Goal: Information Seeking & Learning: Check status

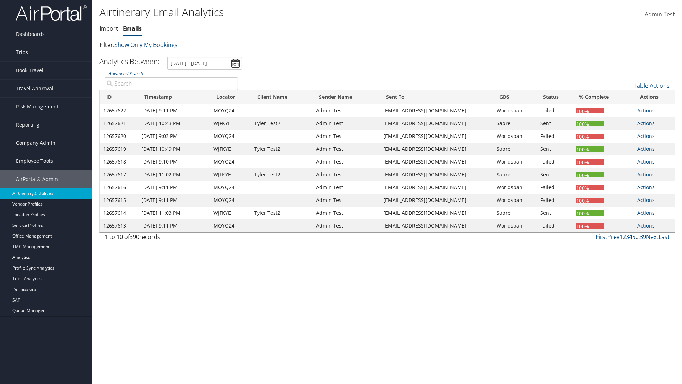
click at [132, 28] on link "Emails" at bounding box center [132, 29] width 19 height 8
click at [205, 63] on input "[DATE] - [DATE]" at bounding box center [204, 63] width 75 height 13
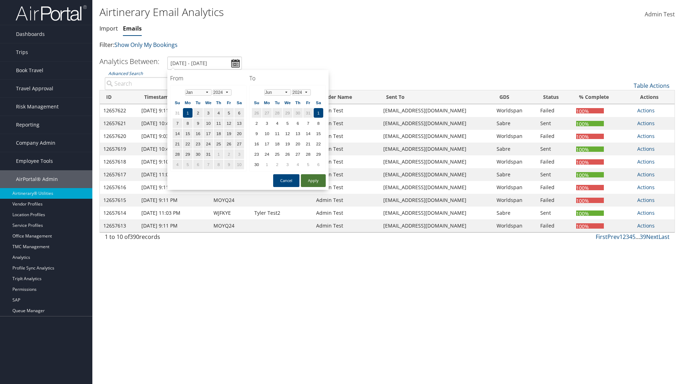
click at [313, 181] on button "Apply" at bounding box center [313, 180] width 25 height 13
type input "[DATE] - [DATE]"
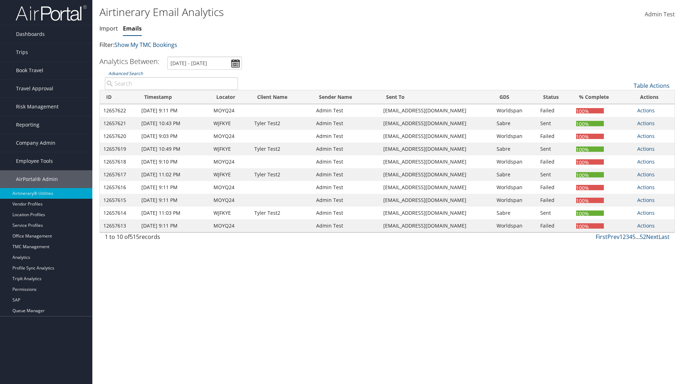
click at [119, 97] on th "ID" at bounding box center [119, 97] width 38 height 14
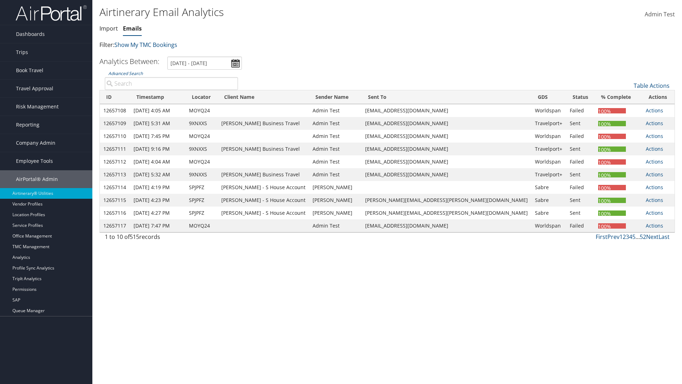
click at [117, 97] on th "ID" at bounding box center [115, 97] width 30 height 14
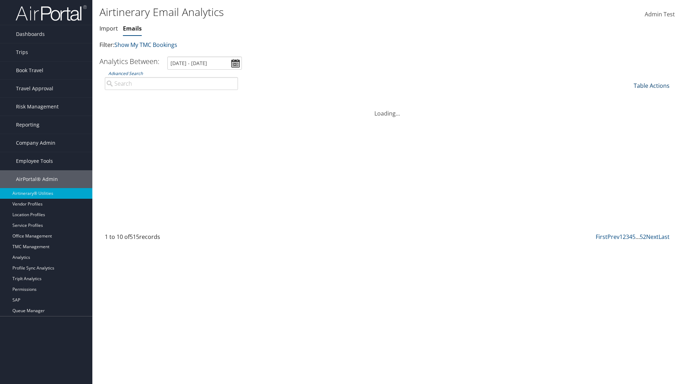
click at [652, 86] on link "Table Actions" at bounding box center [652, 86] width 36 height 8
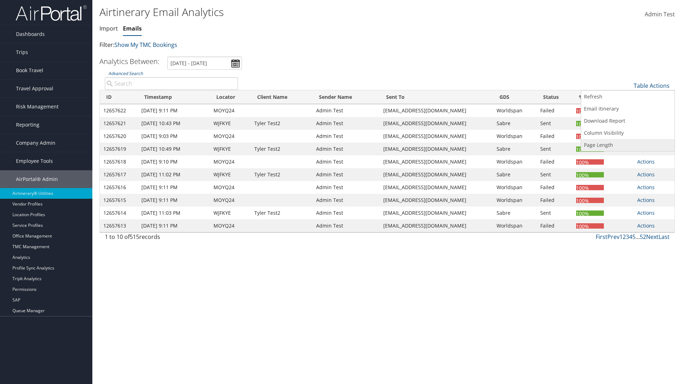
click at [628, 145] on link "Page Length" at bounding box center [627, 145] width 93 height 12
click at [628, 109] on link "25" at bounding box center [627, 109] width 93 height 12
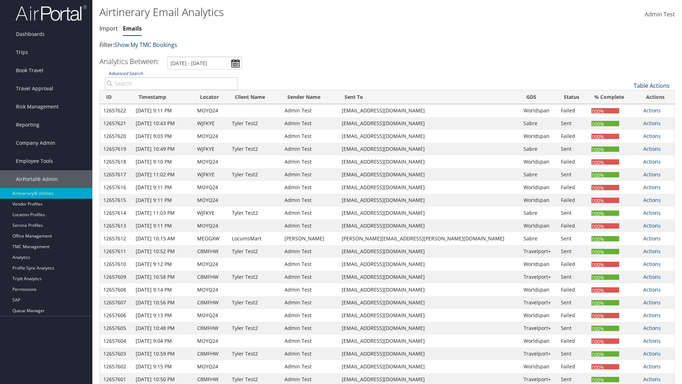
click at [652, 86] on link "Table Actions" at bounding box center [652, 86] width 36 height 8
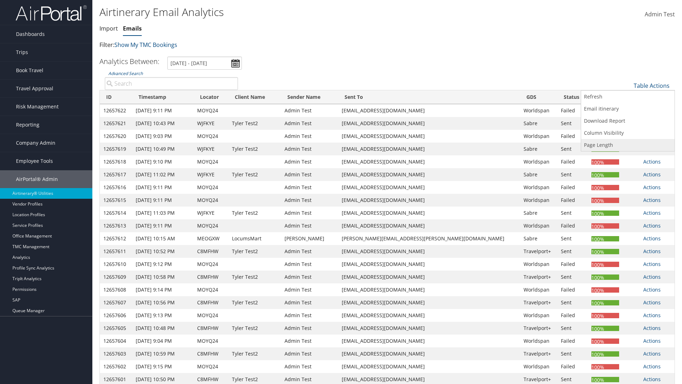
click at [628, 145] on link "Page Length" at bounding box center [627, 145] width 93 height 12
click at [628, 122] on link "50" at bounding box center [627, 121] width 93 height 12
